Goal: Task Accomplishment & Management: Manage account settings

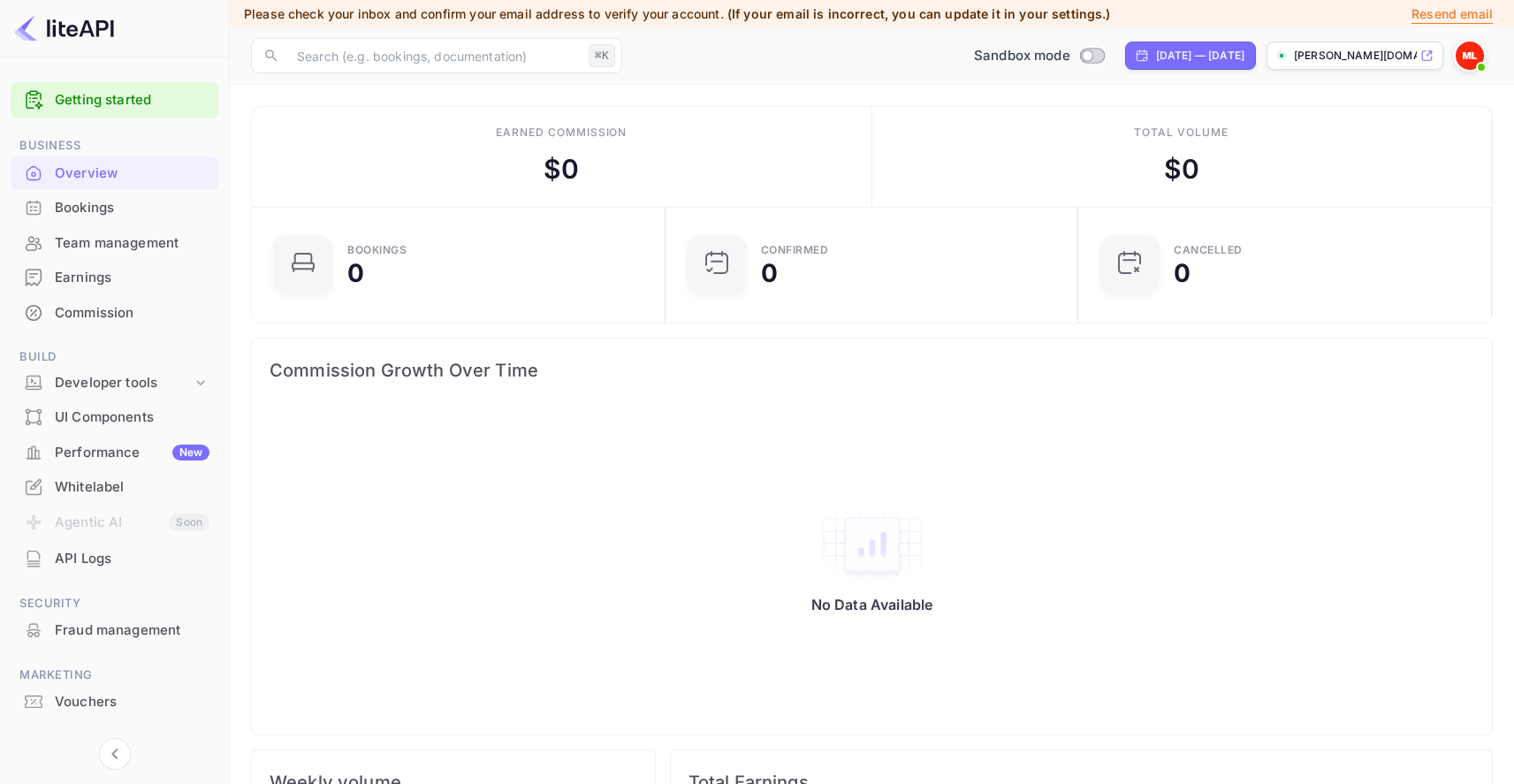
click at [633, 411] on div "No Data Available" at bounding box center [872, 523] width 1205 height 228
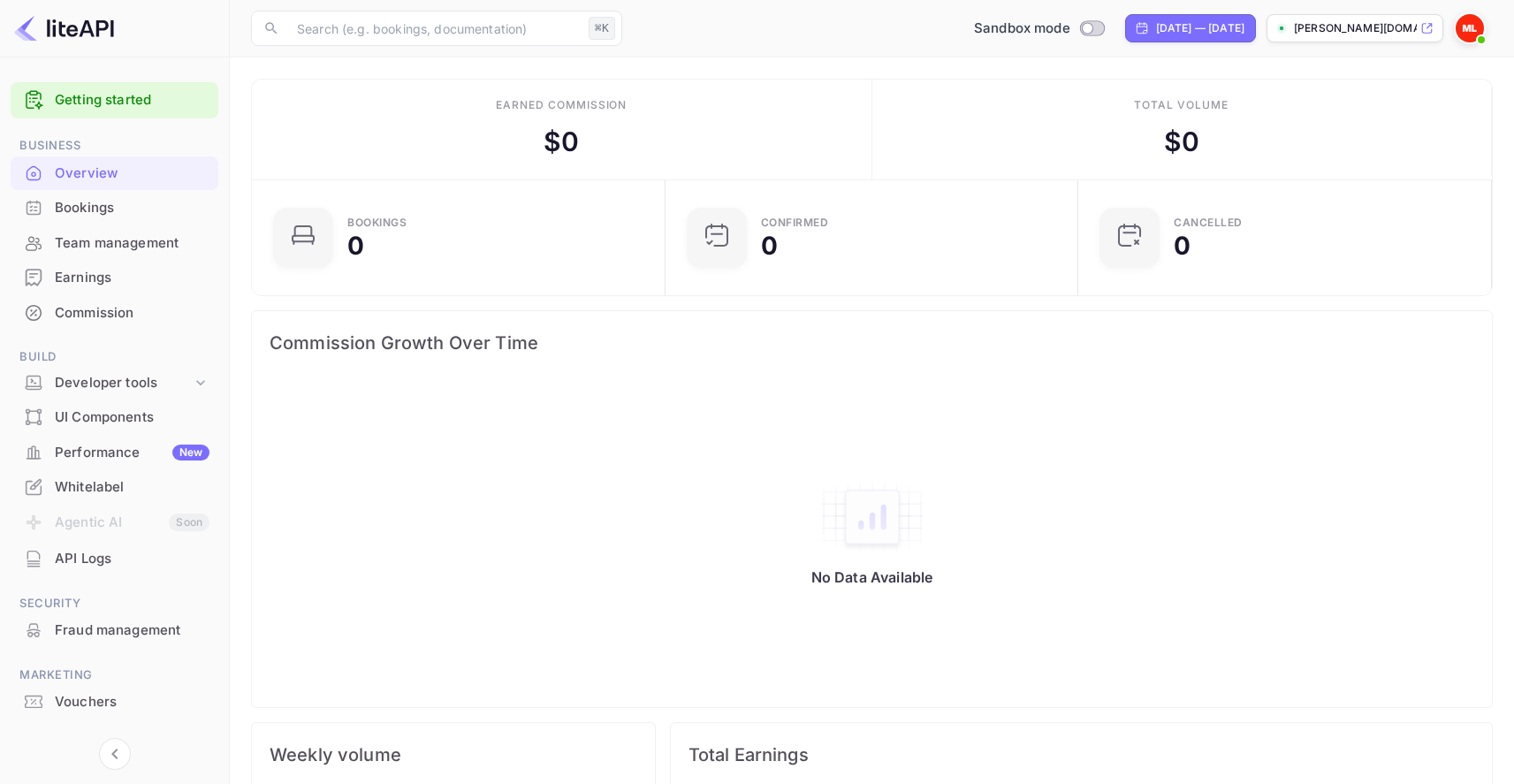
click at [119, 494] on div "Whitelabel" at bounding box center [131, 488] width 154 height 20
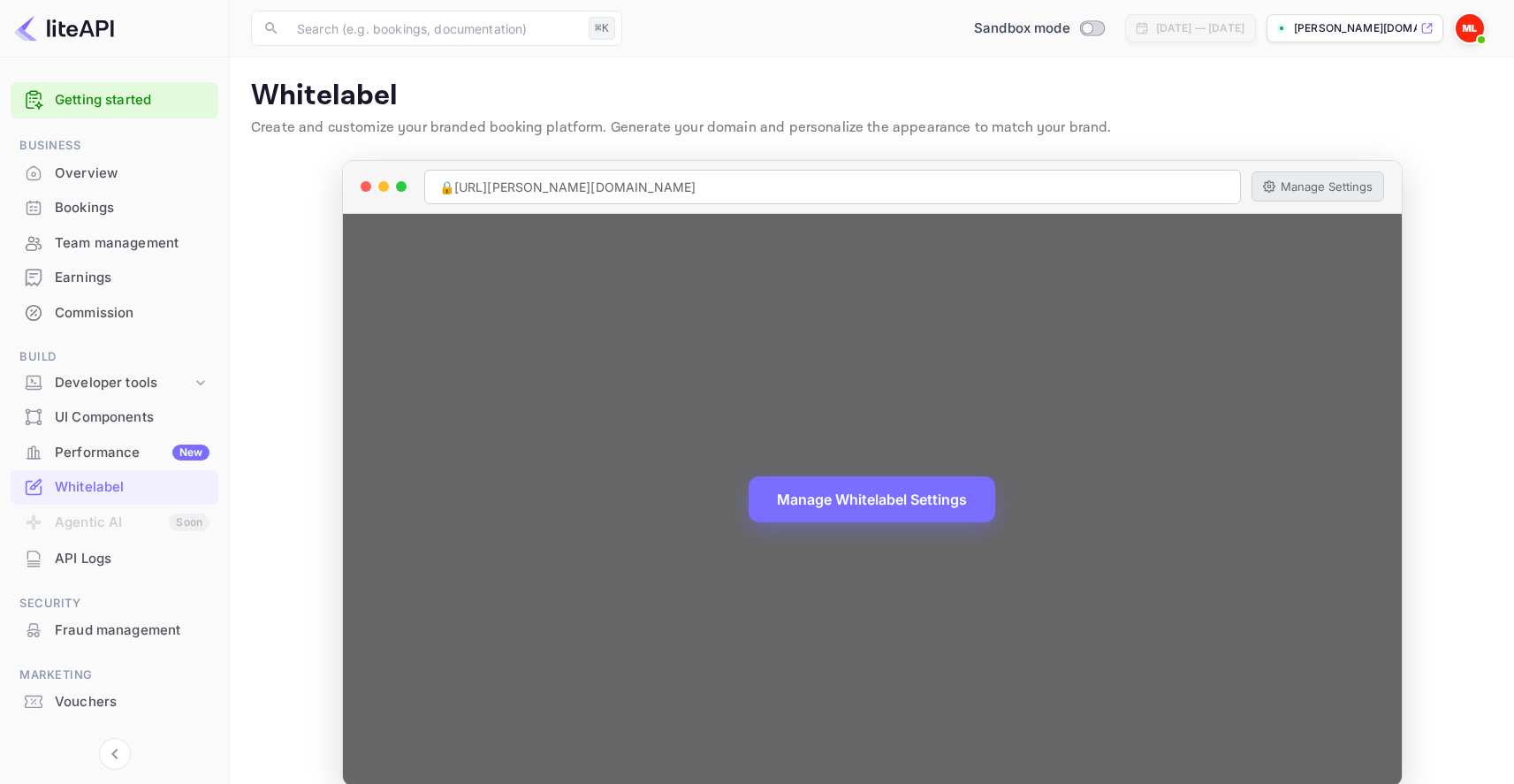
click at [1316, 185] on button "Manage Settings" at bounding box center [1318, 186] width 132 height 30
click at [691, 186] on div "🔒 https://mohamed-lemin-w8twp.nuitee.link" at bounding box center [832, 187] width 817 height 35
click at [1308, 178] on button "Manage Settings" at bounding box center [1318, 186] width 132 height 30
